Goal: Download file/media

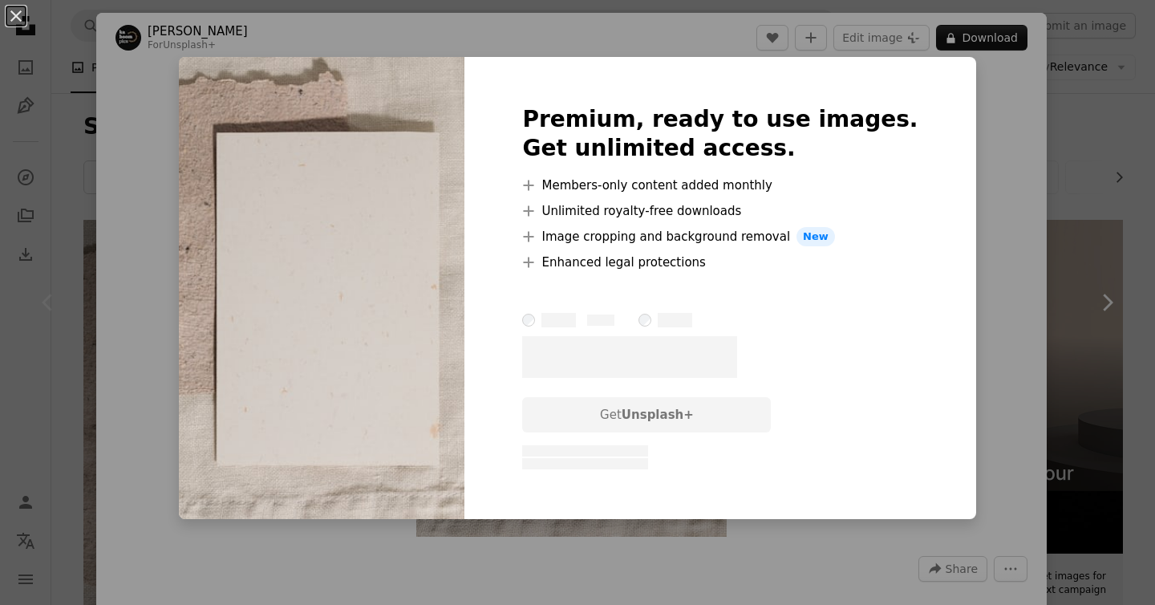
scroll to position [270, 0]
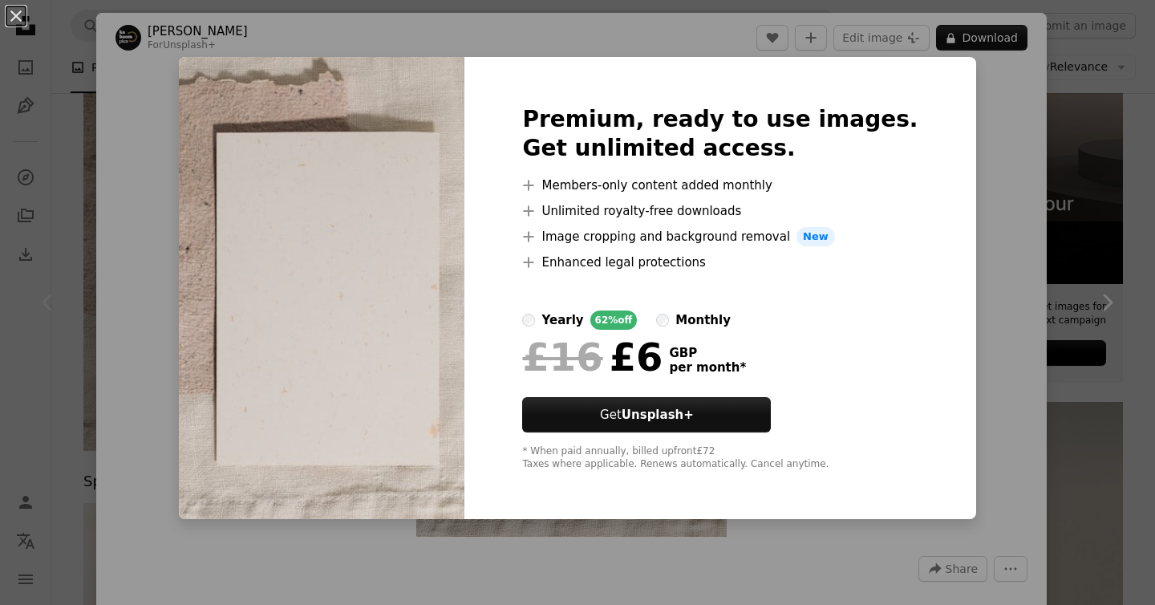
click at [951, 256] on div "An X shape Premium, ready to use images. Get unlimited access. A plus sign Memb…" at bounding box center [577, 302] width 1155 height 605
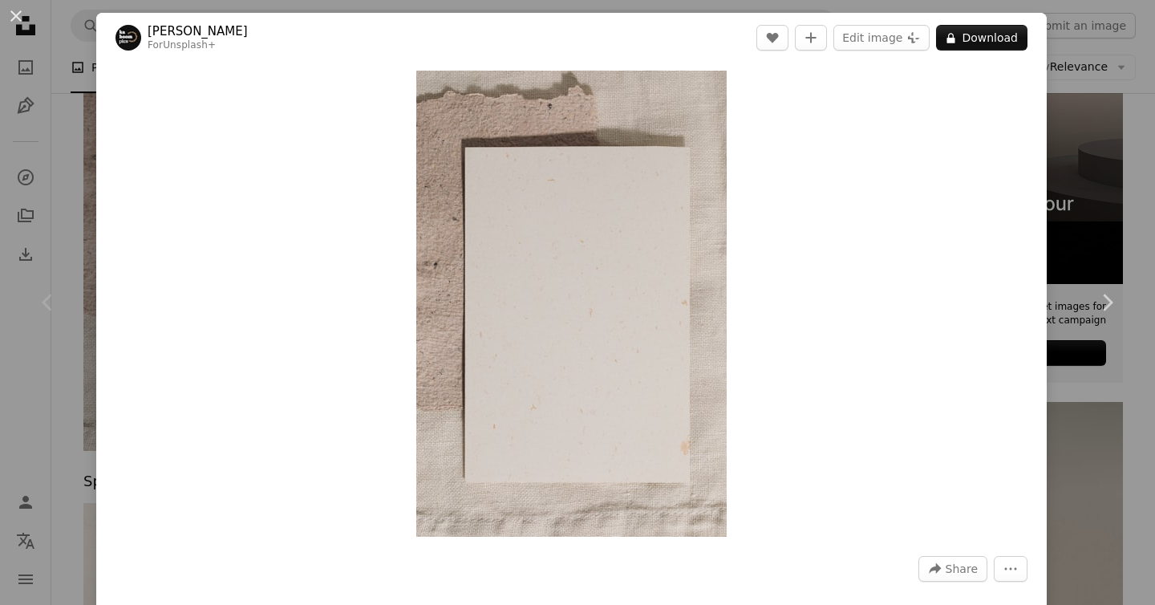
click at [1112, 187] on div "An X shape Chevron left Chevron right [PERSON_NAME] For Unsplash+ A heart A plu…" at bounding box center [577, 302] width 1155 height 605
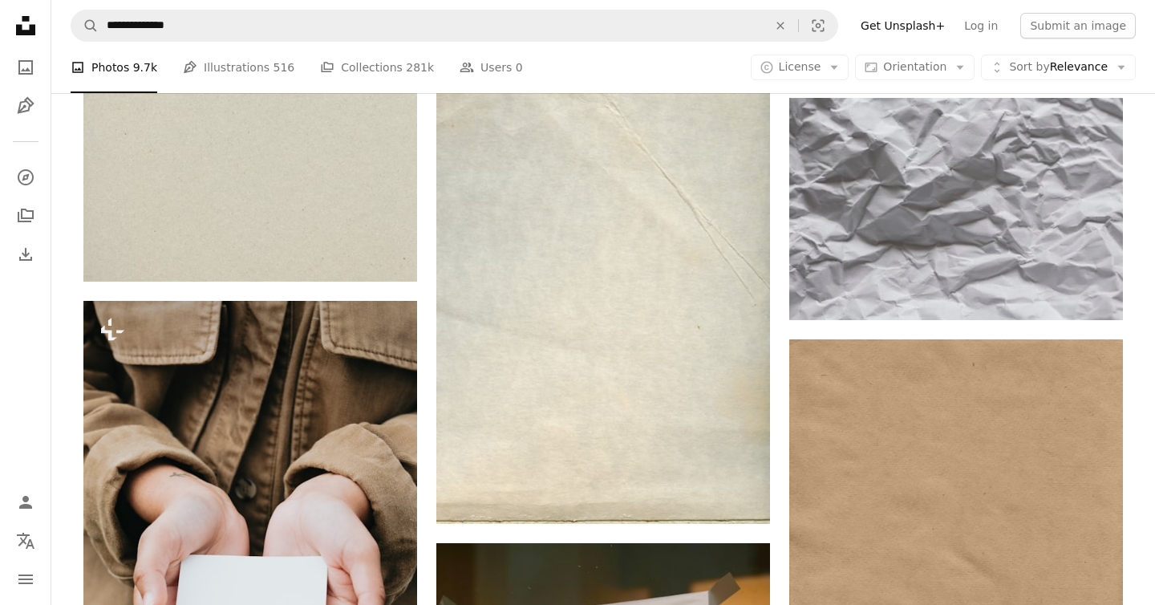
scroll to position [2141, 0]
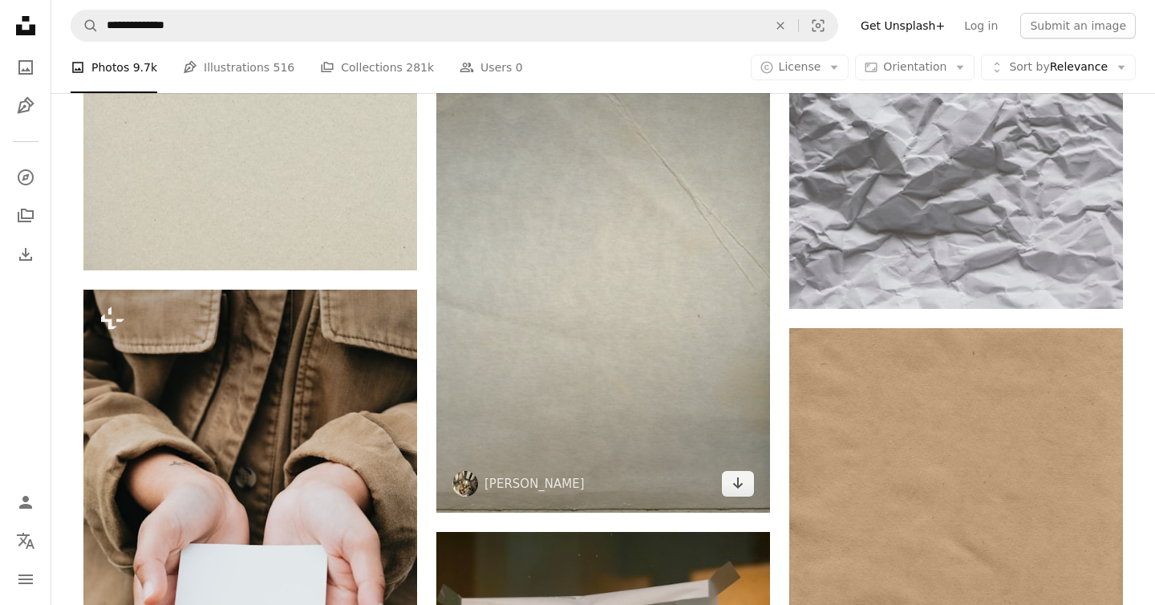
click at [646, 383] on img at bounding box center [603, 260] width 334 height 503
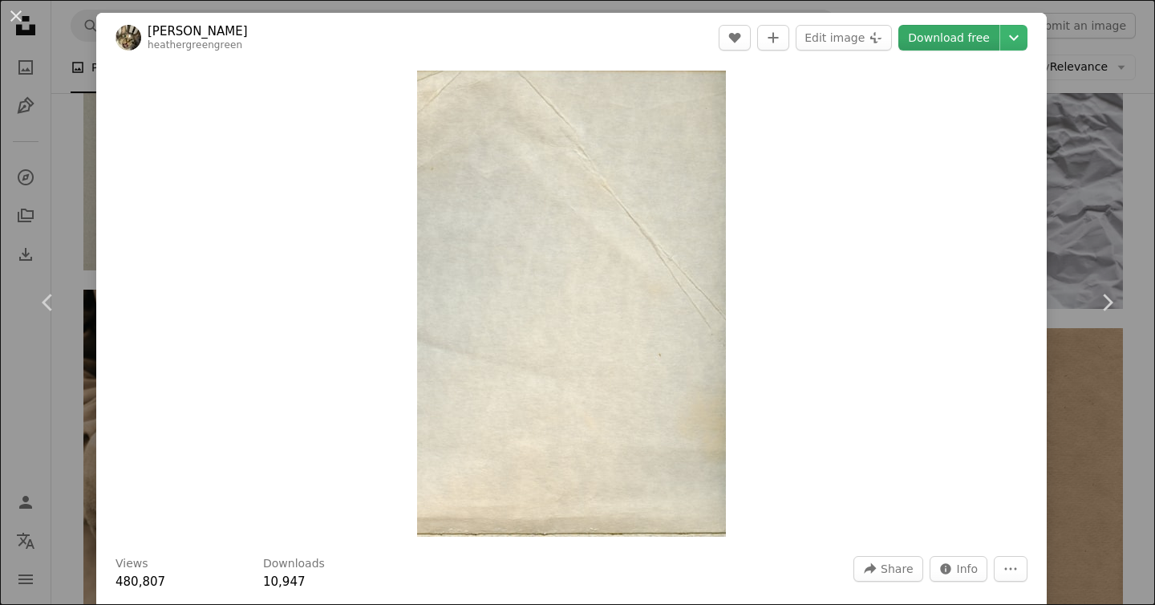
click at [942, 39] on link "Download free" at bounding box center [948, 38] width 101 height 26
